Goal: Check status: Check status

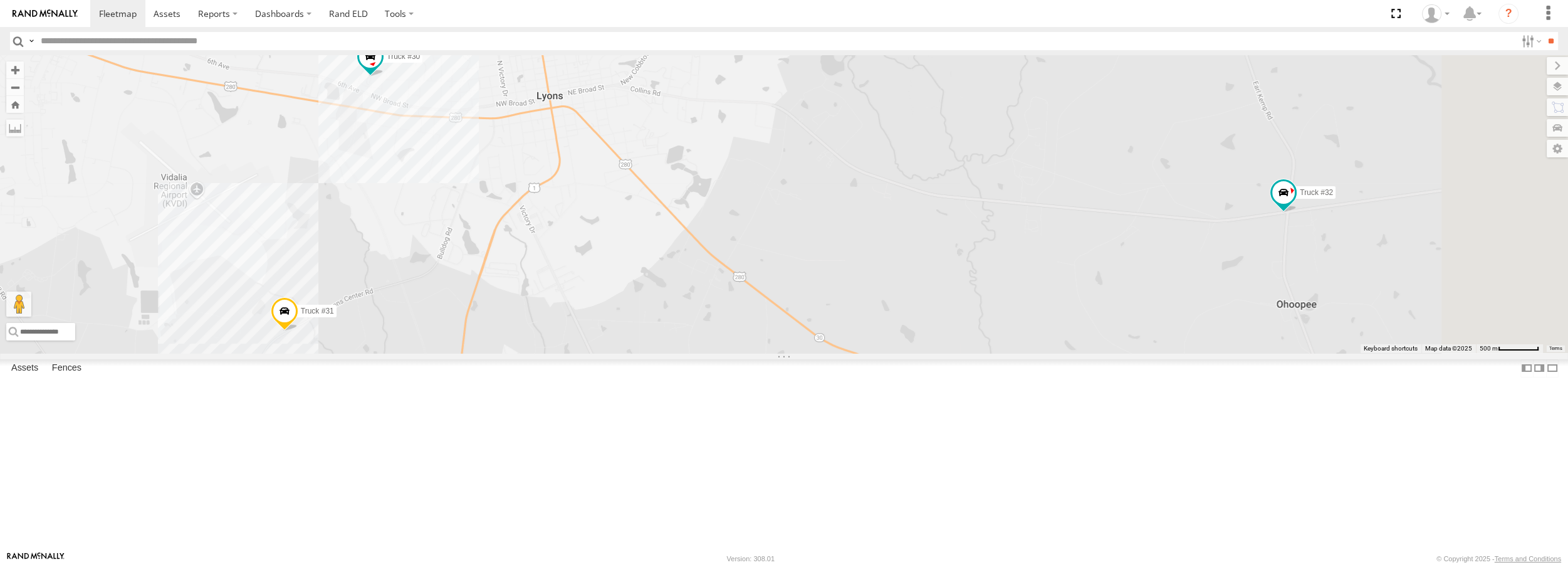
click at [0, 0] on link at bounding box center [0, 0] width 0 height 0
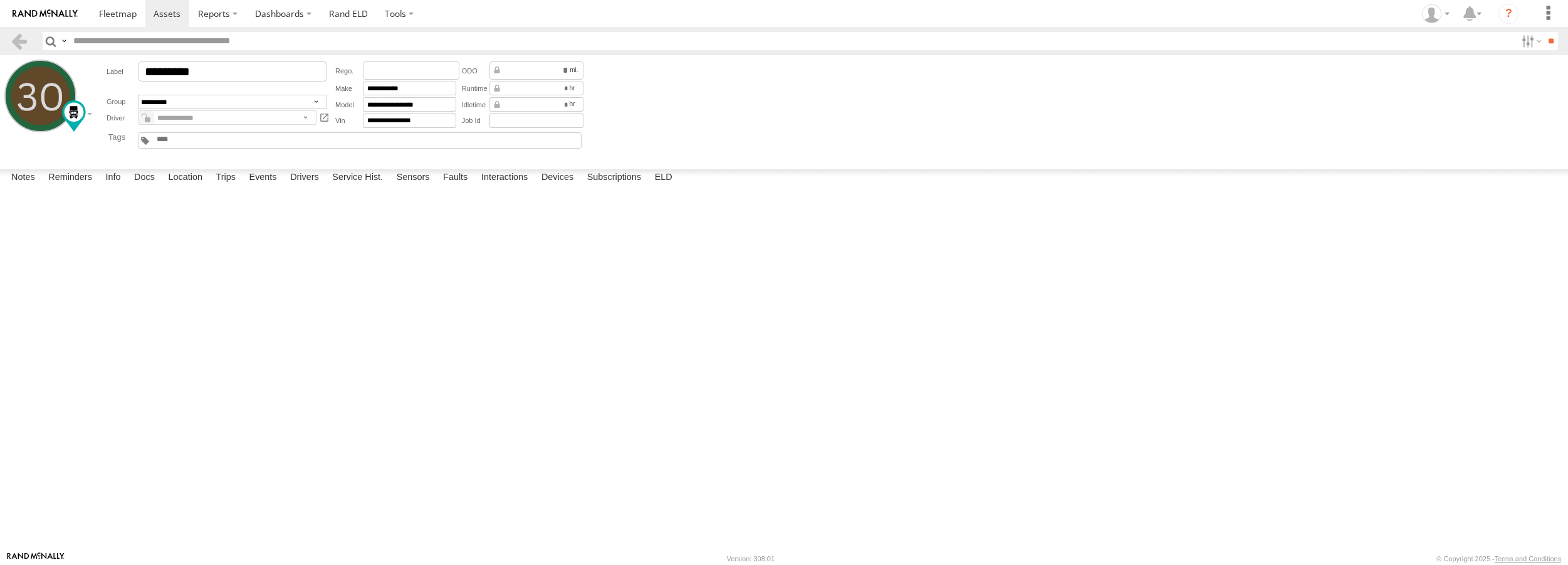
click at [0, 0] on label at bounding box center [0, 0] width 0 height 0
click at [0, 0] on div "Confirmation ×" at bounding box center [0, 0] width 0 height 0
click at [0, 0] on label "Cancel" at bounding box center [0, 0] width 0 height 0
click at [117, 13] on span at bounding box center [118, 13] width 38 height 12
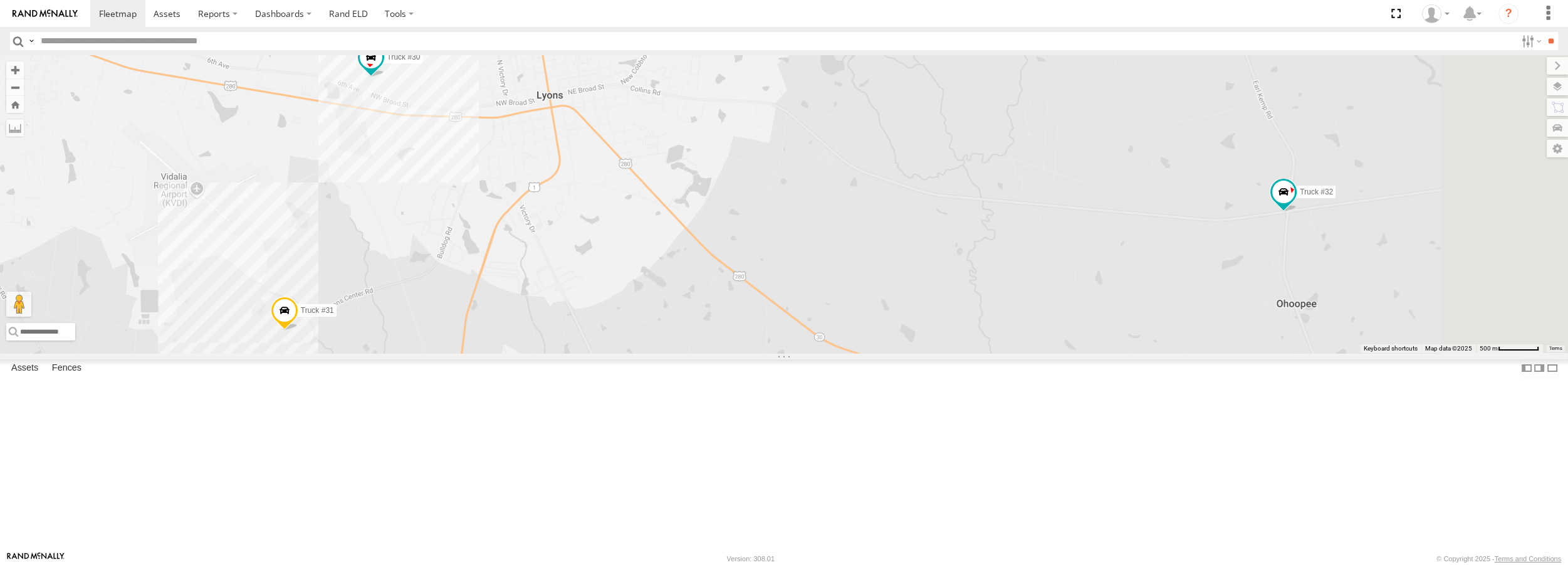
click at [298, 330] on span at bounding box center [284, 313] width 28 height 34
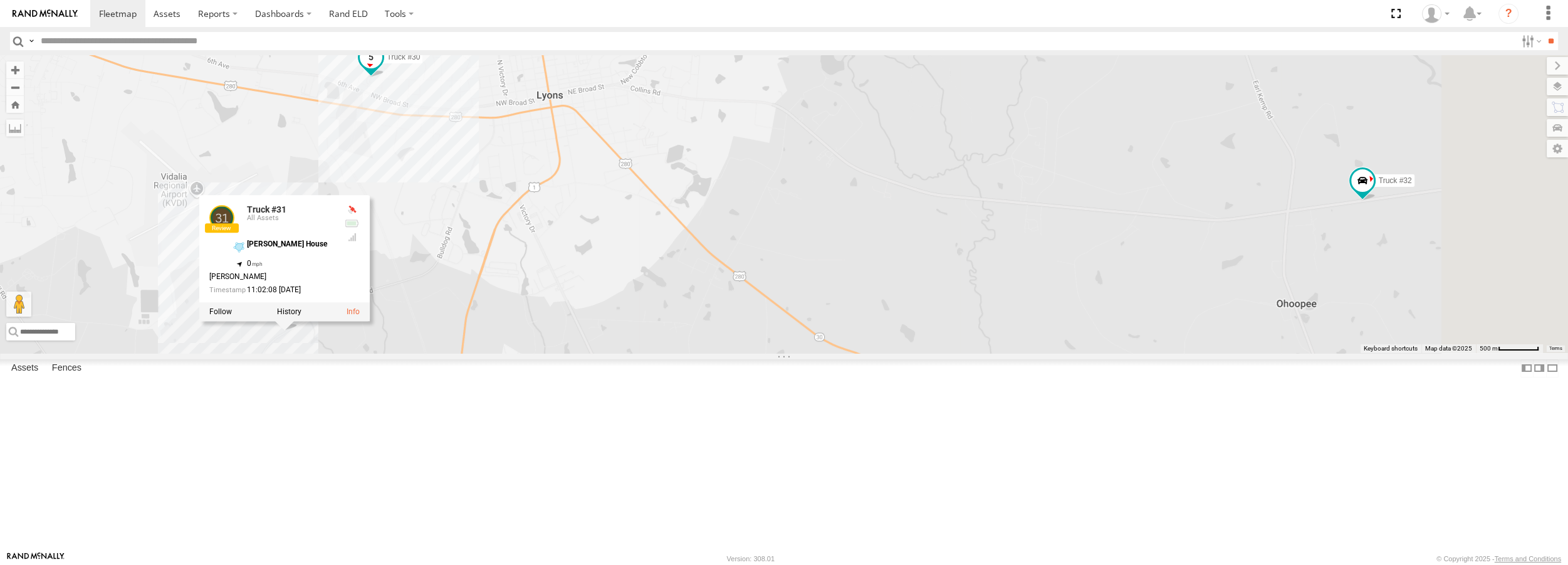
click at [382, 68] on span at bounding box center [371, 57] width 23 height 23
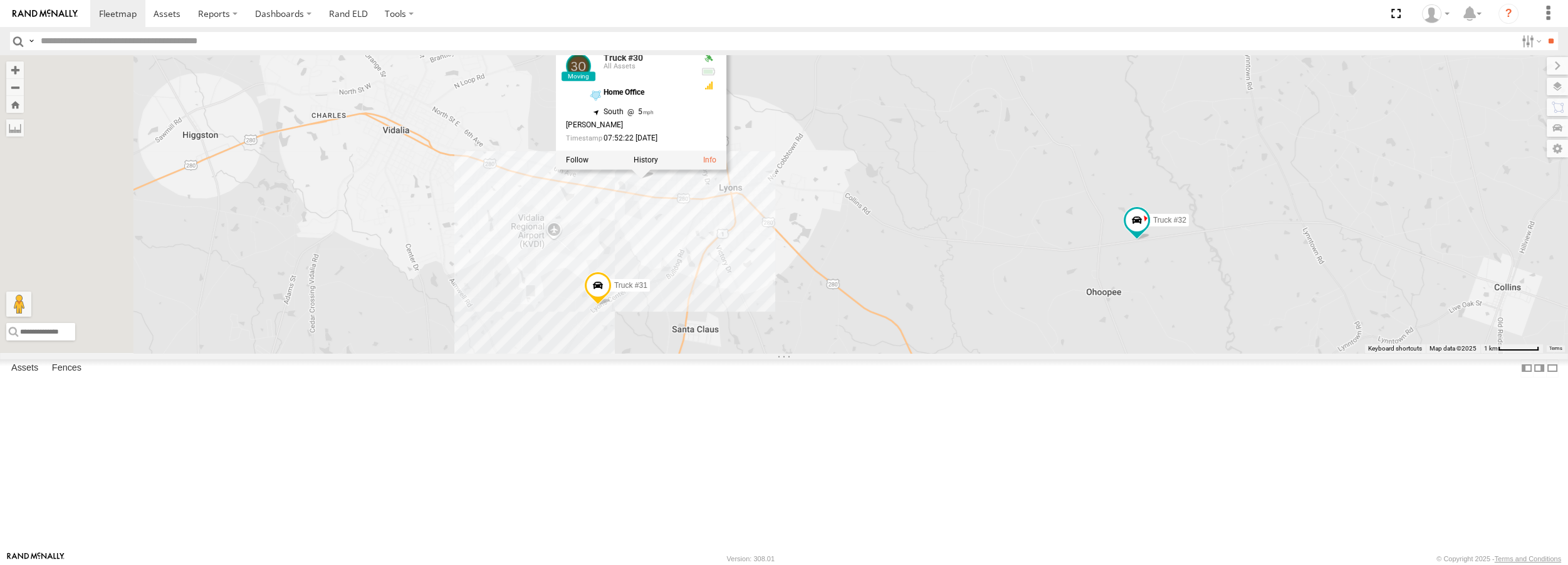
drag, startPoint x: 794, startPoint y: 208, endPoint x: 1049, endPoint y: 340, distance: 287.1
click at [1049, 342] on div "Truck #30 Truck #31 Truck #32 Truck #30 All Assets Home Office 32.20643 , -82.3…" at bounding box center [784, 204] width 1568 height 297
click at [717, 352] on div "Truck #30 Truck #31 Truck #32 Truck #30 All Assets Home Office 32.20568 , -82.3…" at bounding box center [784, 204] width 1568 height 297
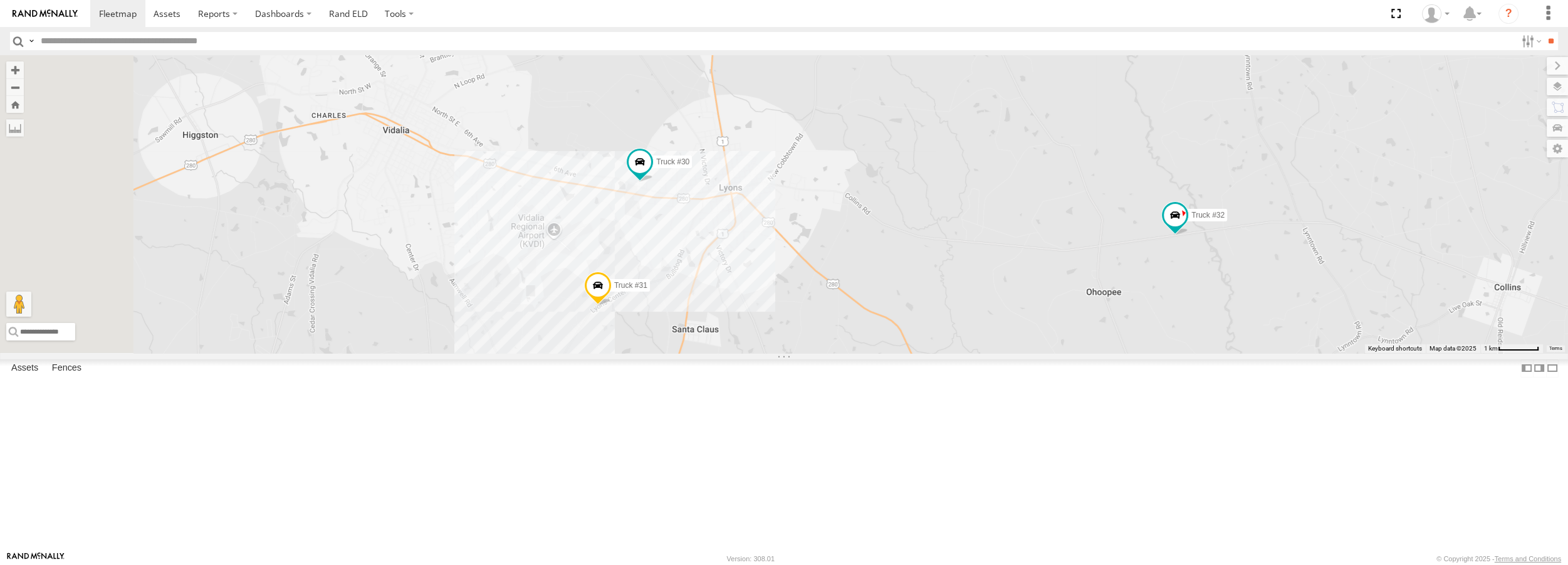
click at [0, 0] on span at bounding box center [0, 0] width 0 height 0
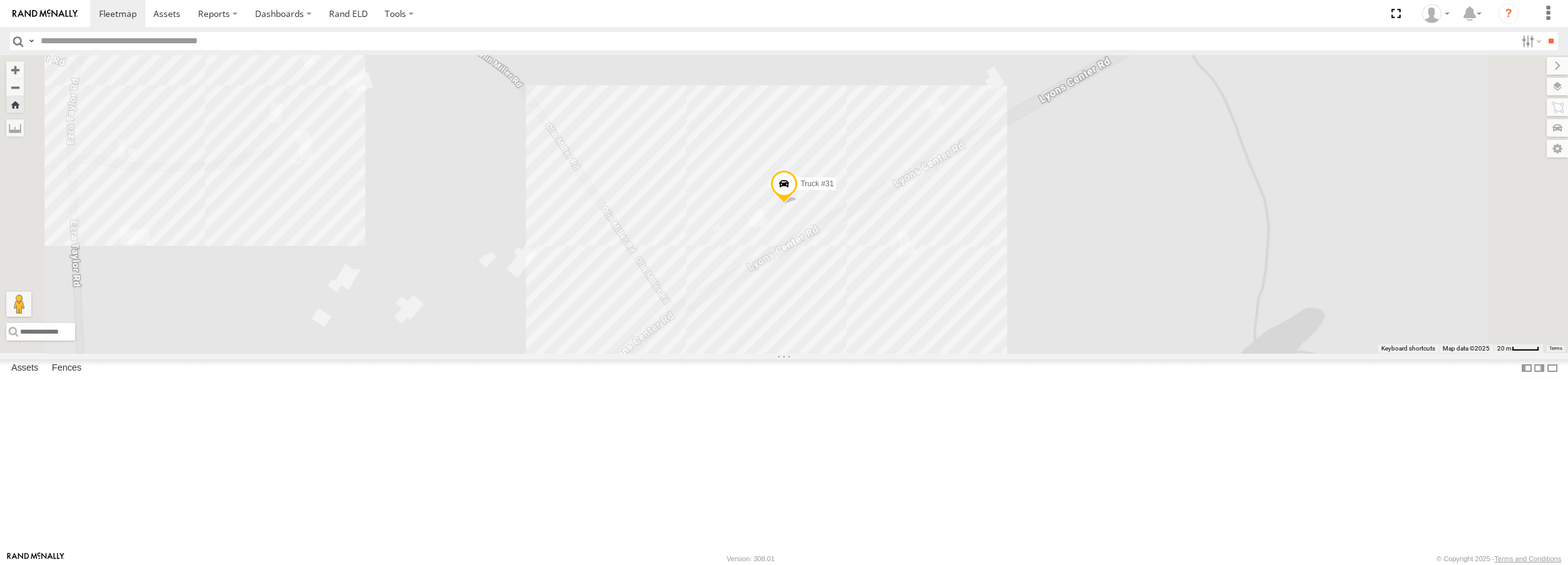
click at [0, 0] on span at bounding box center [0, 0] width 0 height 0
click at [144, 14] on link at bounding box center [118, 13] width 55 height 27
